Goal: Information Seeking & Learning: Get advice/opinions

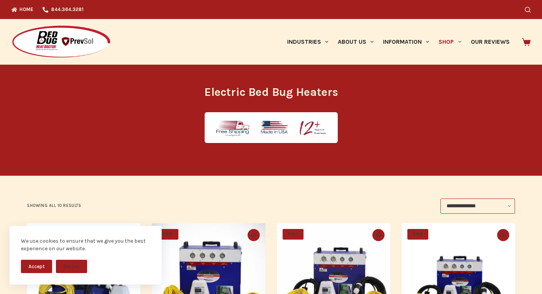
click at [525, 39] on icon at bounding box center [526, 42] width 9 height 9
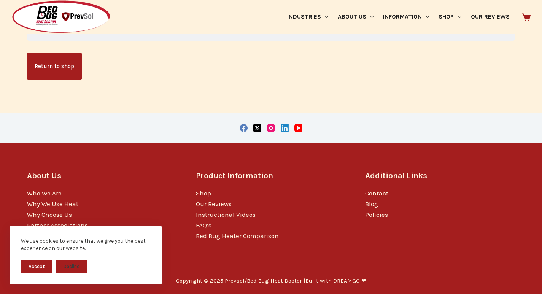
scroll to position [203, 0]
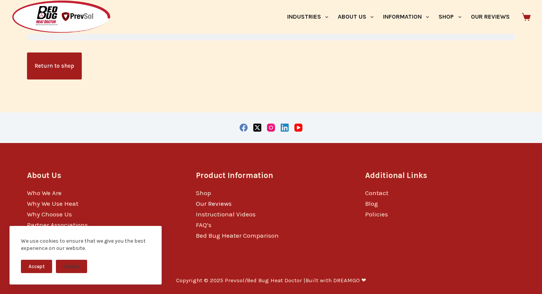
click at [203, 200] on link "Our Reviews" at bounding box center [214, 204] width 36 height 8
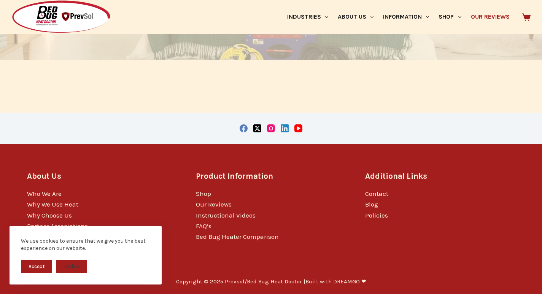
scroll to position [139, 0]
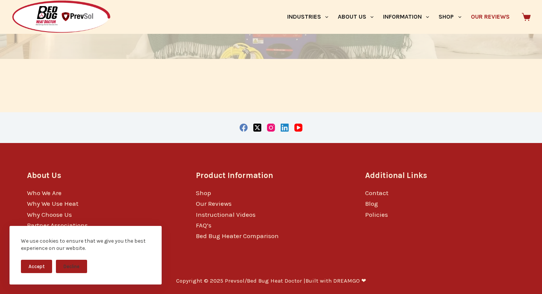
click at [428, 208] on li "Blog" at bounding box center [440, 203] width 150 height 11
click at [296, 125] on icon "YouTube" at bounding box center [298, 128] width 8 height 8
